Goal: Task Accomplishment & Management: Use online tool/utility

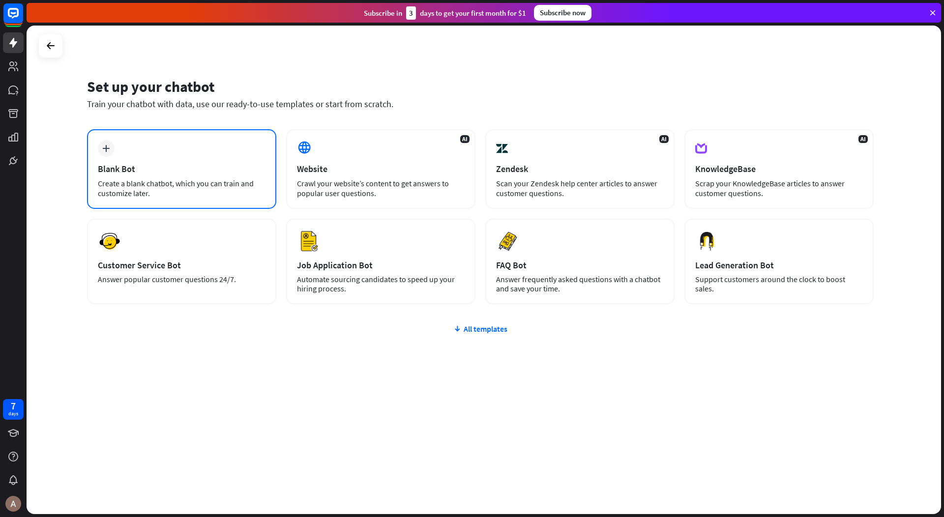
click at [251, 185] on div "Create a blank chatbot, which you can train and customize later." at bounding box center [182, 188] width 168 height 20
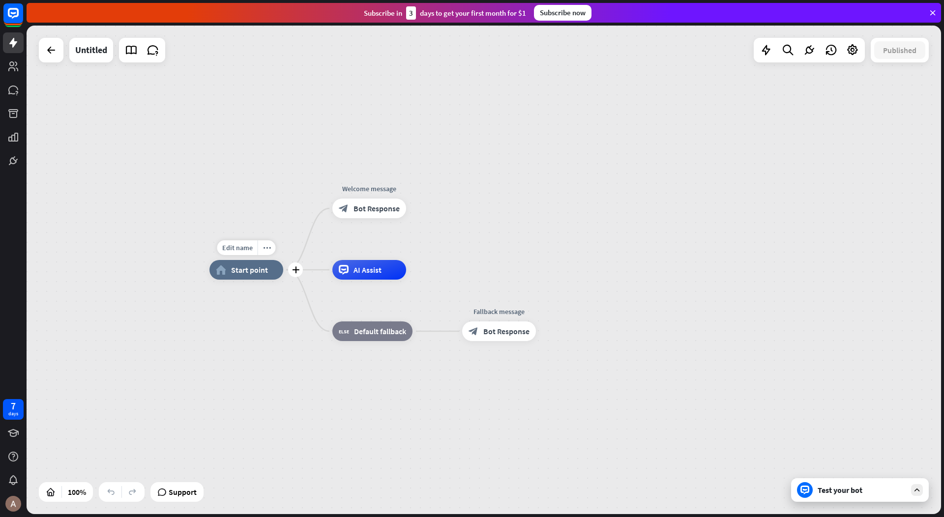
click at [260, 273] on span "Start point" at bounding box center [249, 270] width 37 height 10
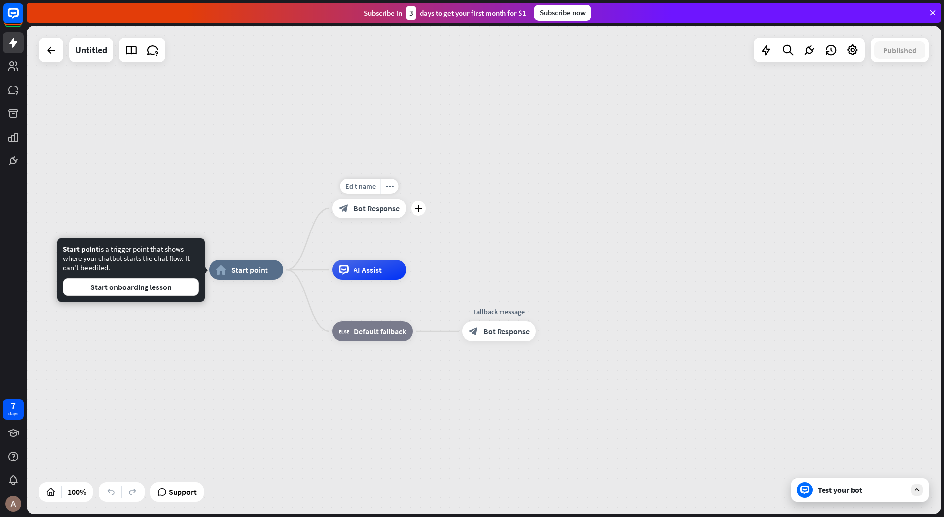
click at [357, 203] on span "Bot Response" at bounding box center [376, 208] width 46 height 10
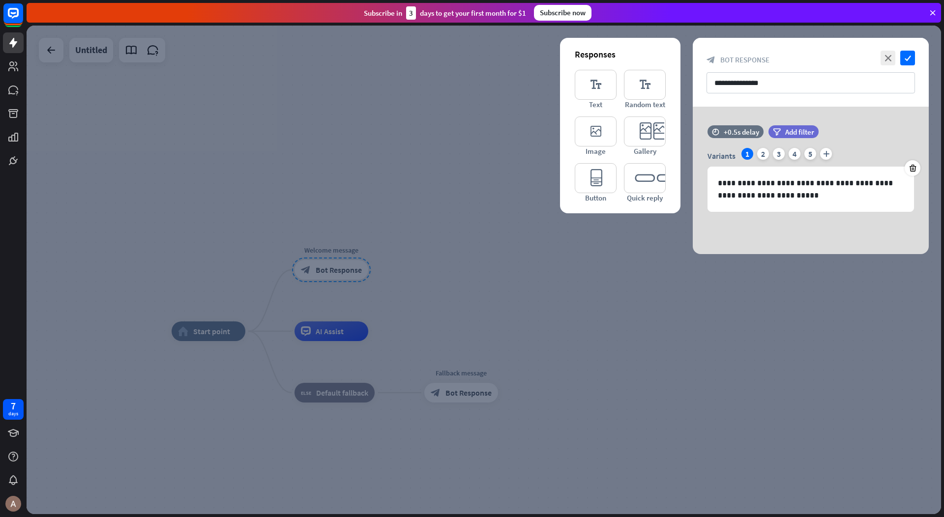
click at [411, 328] on div at bounding box center [484, 270] width 914 height 488
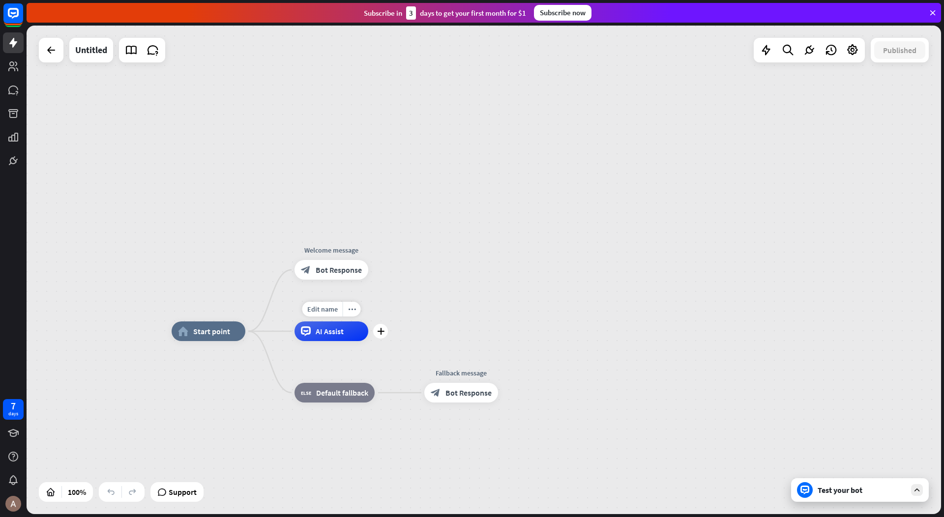
click at [340, 330] on span "AI Assist" at bounding box center [329, 331] width 28 height 10
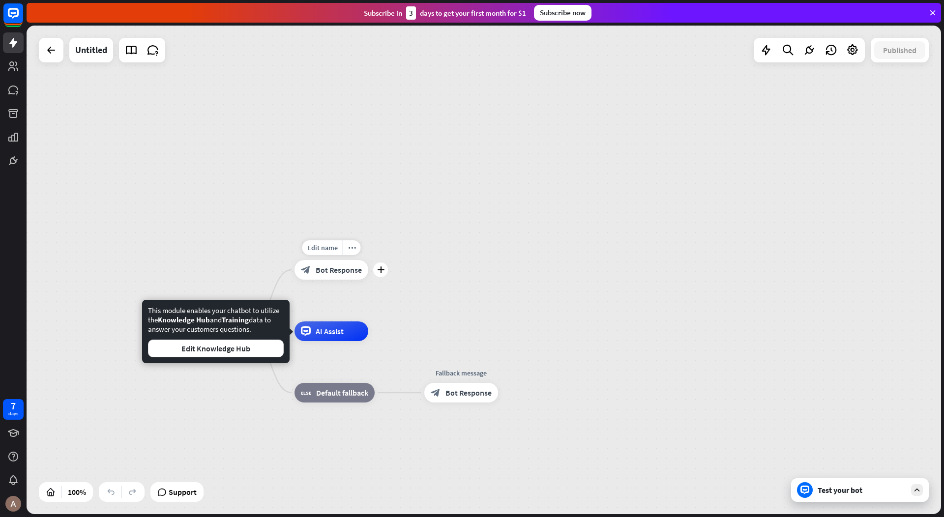
click at [314, 276] on div "block_bot_response Bot Response" at bounding box center [331, 270] width 74 height 20
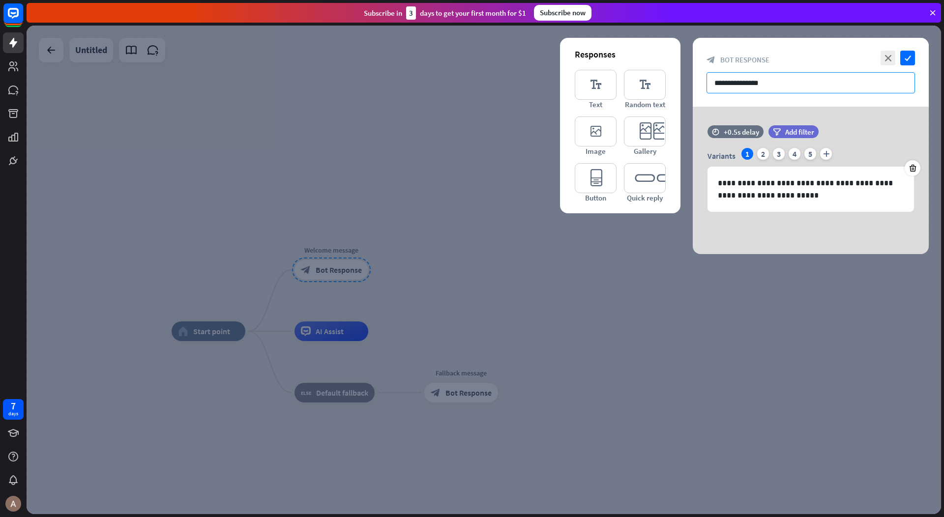
click at [773, 84] on input "**********" at bounding box center [810, 82] width 208 height 21
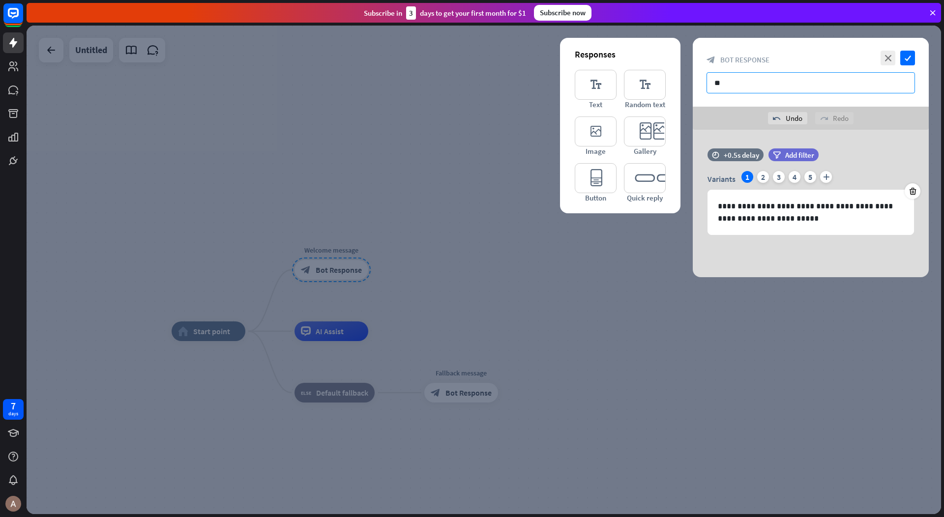
type input "*"
type input "**********"
click at [909, 57] on icon "check" at bounding box center [907, 58] width 15 height 15
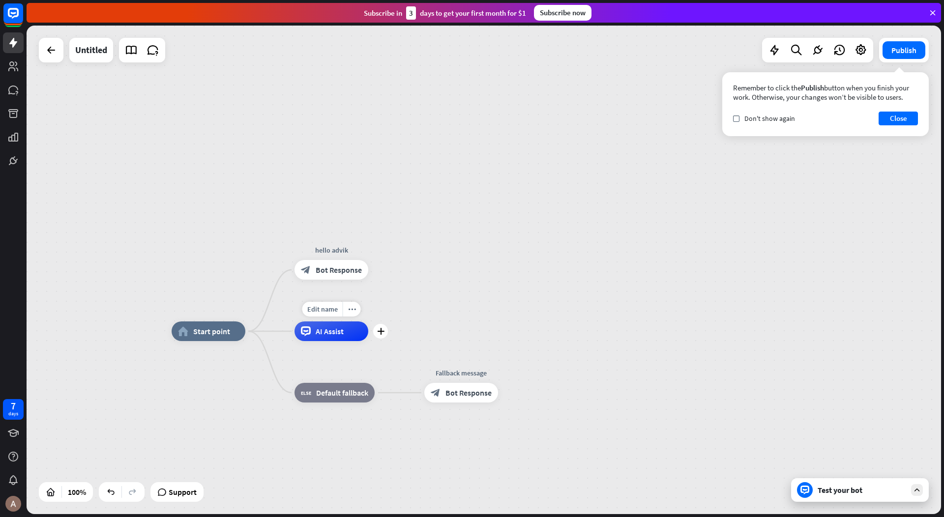
click at [339, 333] on span "AI Assist" at bounding box center [329, 331] width 28 height 10
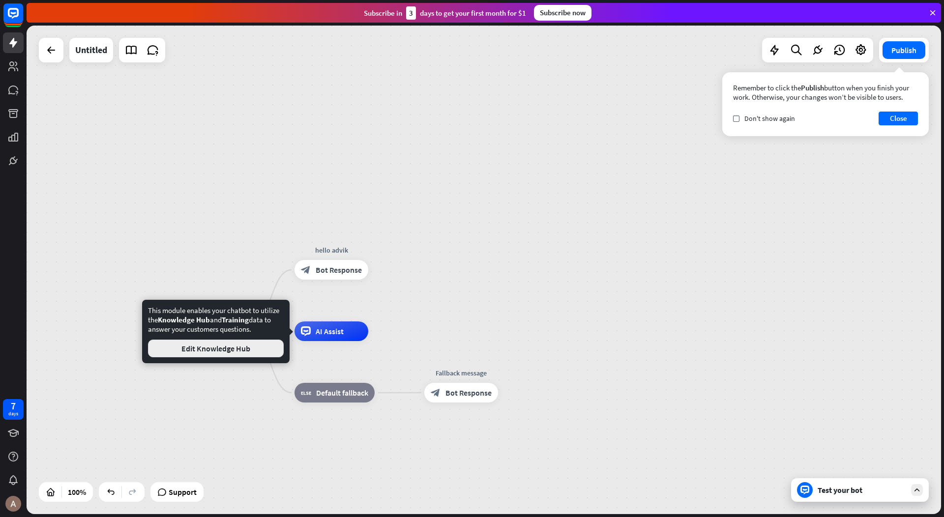
click at [233, 345] on button "Edit Knowledge Hub" at bounding box center [216, 349] width 136 height 18
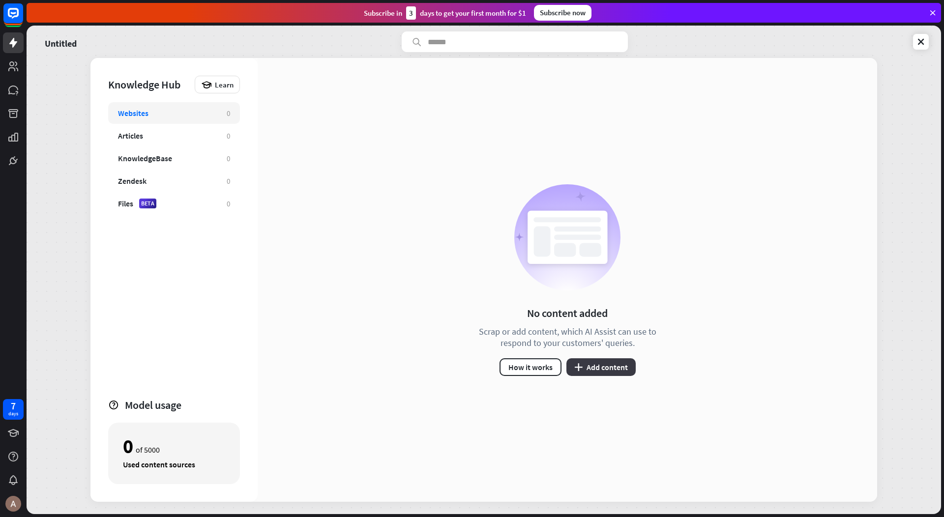
click at [602, 364] on button "plus Add content" at bounding box center [600, 367] width 69 height 18
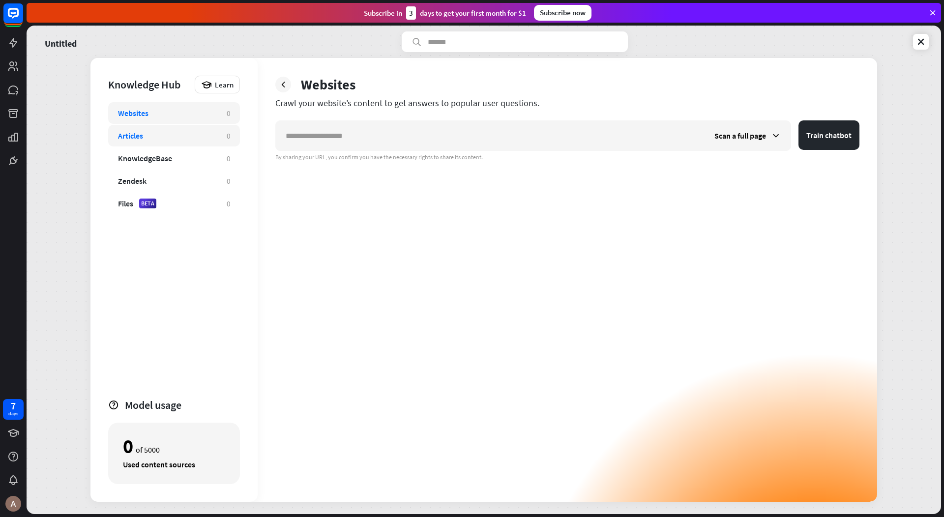
click at [172, 132] on div "Articles" at bounding box center [167, 136] width 99 height 10
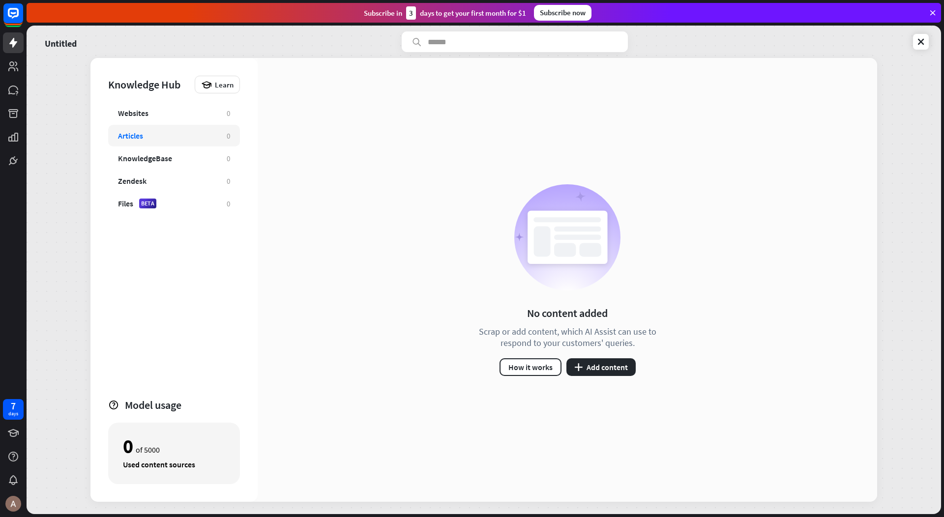
click at [164, 169] on div "Websites 0 Articles 0 KnowledgeBase 0 Zendesk 0 Files BETA 0" at bounding box center [174, 245] width 132 height 287
click at [179, 163] on div "KnowledgeBase" at bounding box center [167, 158] width 99 height 10
click at [600, 358] on button "plus Add content" at bounding box center [600, 367] width 69 height 18
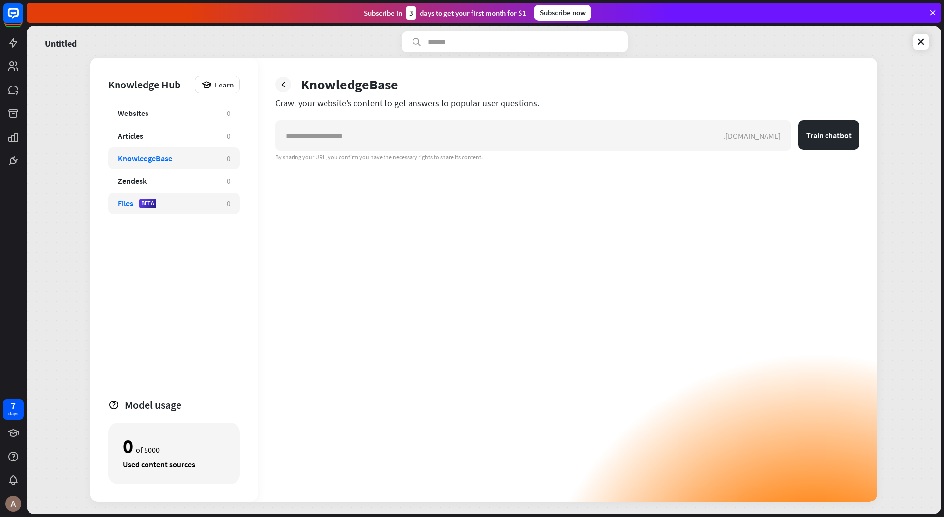
click at [170, 197] on div "Files BETA 0" at bounding box center [174, 204] width 132 height 22
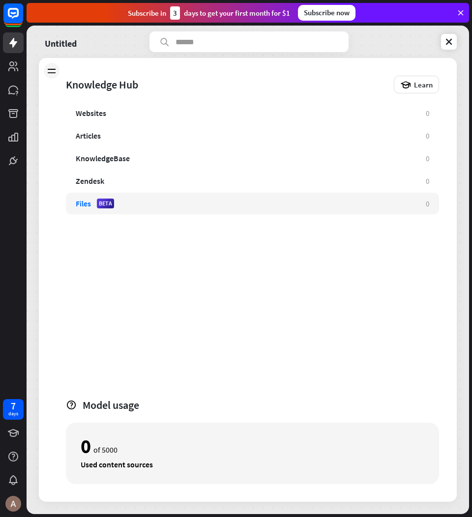
click at [115, 209] on div "Files BETA 0" at bounding box center [252, 204] width 373 height 22
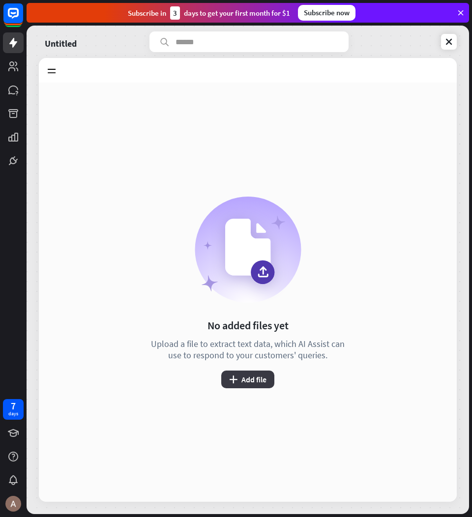
click at [245, 379] on button "plus Add file" at bounding box center [247, 380] width 53 height 18
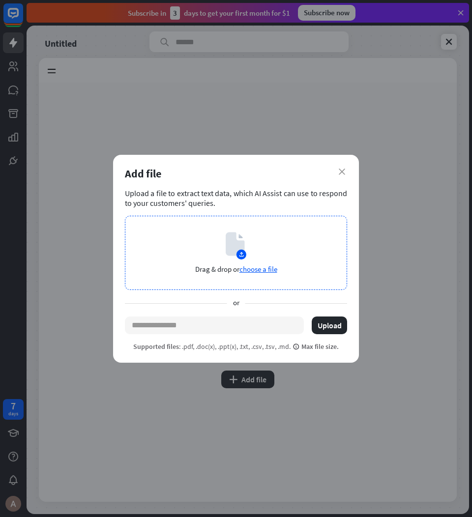
click at [261, 272] on span "choose a file" at bounding box center [258, 268] width 38 height 9
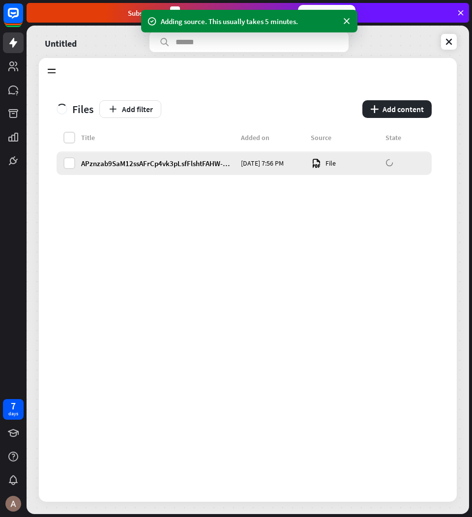
click at [335, 163] on div "File" at bounding box center [345, 163] width 69 height 11
